Goal: Transaction & Acquisition: Purchase product/service

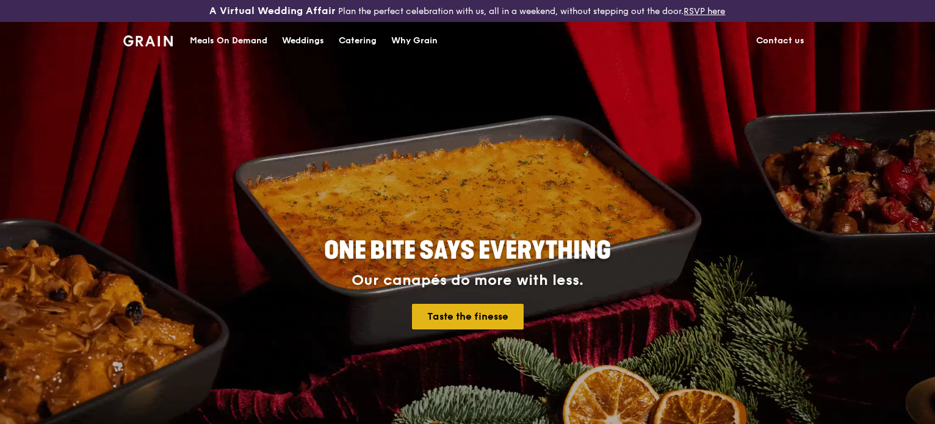
click at [476, 324] on link "Taste the finesse" at bounding box center [468, 317] width 112 height 26
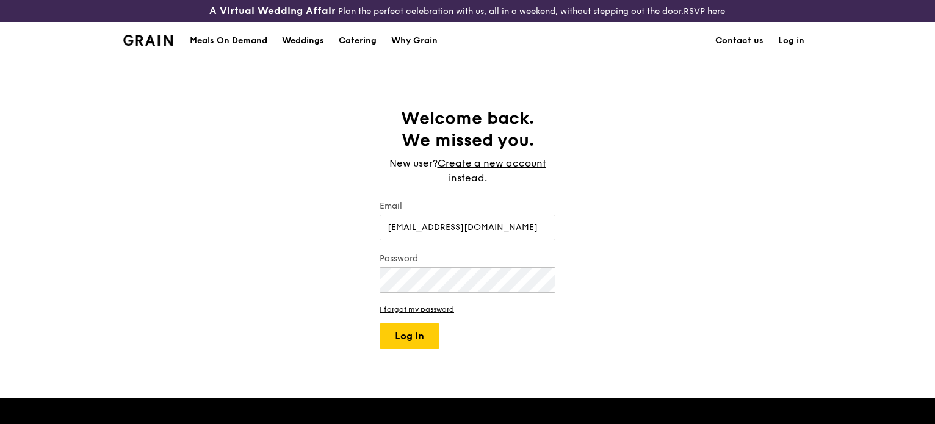
click at [408, 351] on div "A Virtual Wedding Affair Plan the perfect celebration with us, all in a weekend…" at bounding box center [467, 379] width 935 height 758
click at [409, 341] on button "Log in" at bounding box center [409, 336] width 60 height 26
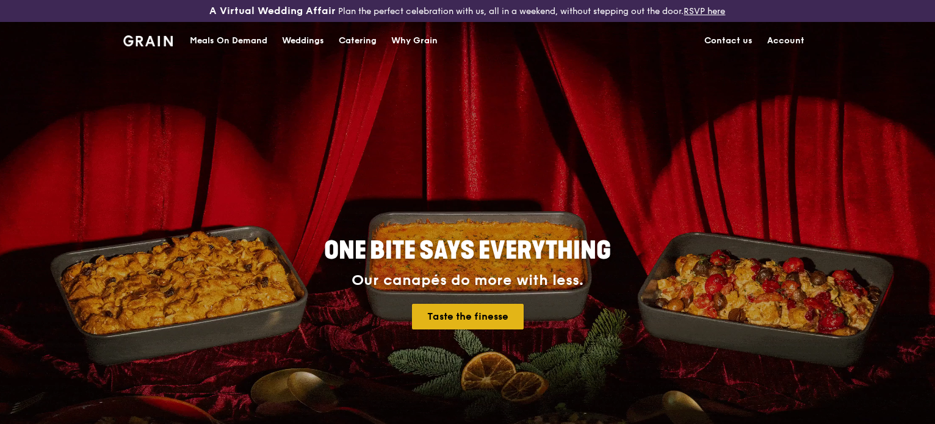
click at [478, 323] on link "Taste the finesse" at bounding box center [468, 317] width 112 height 26
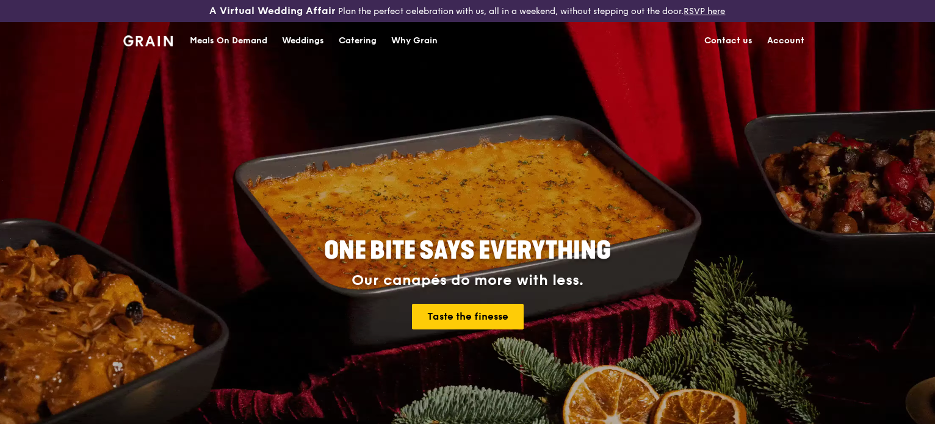
click at [210, 34] on div "Meals On Demand" at bounding box center [228, 41] width 77 height 37
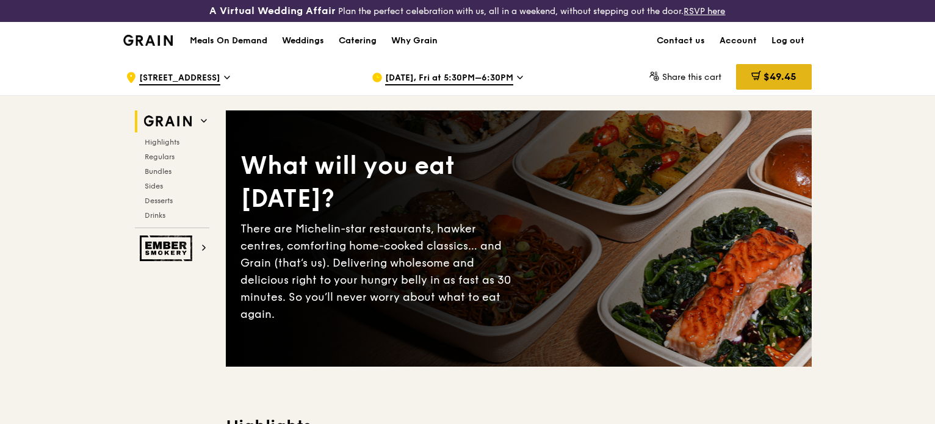
click at [766, 76] on span "$49.45" at bounding box center [779, 77] width 33 height 12
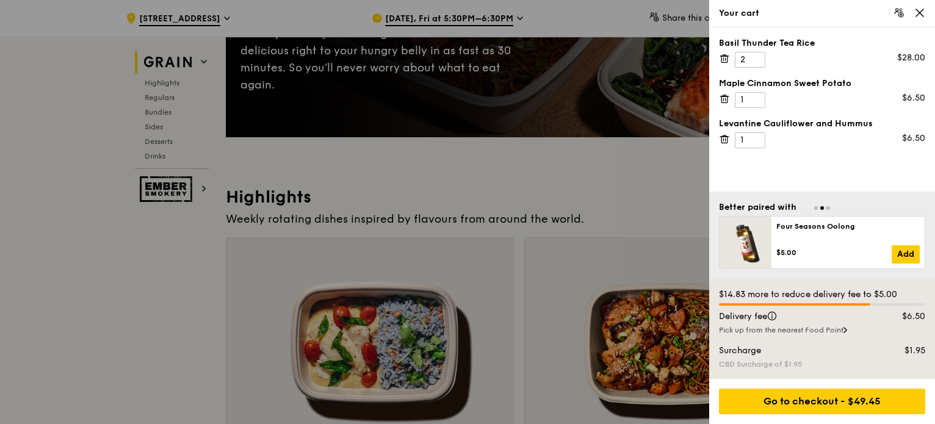
scroll to position [244, 0]
